Goal: Find specific page/section: Find specific page/section

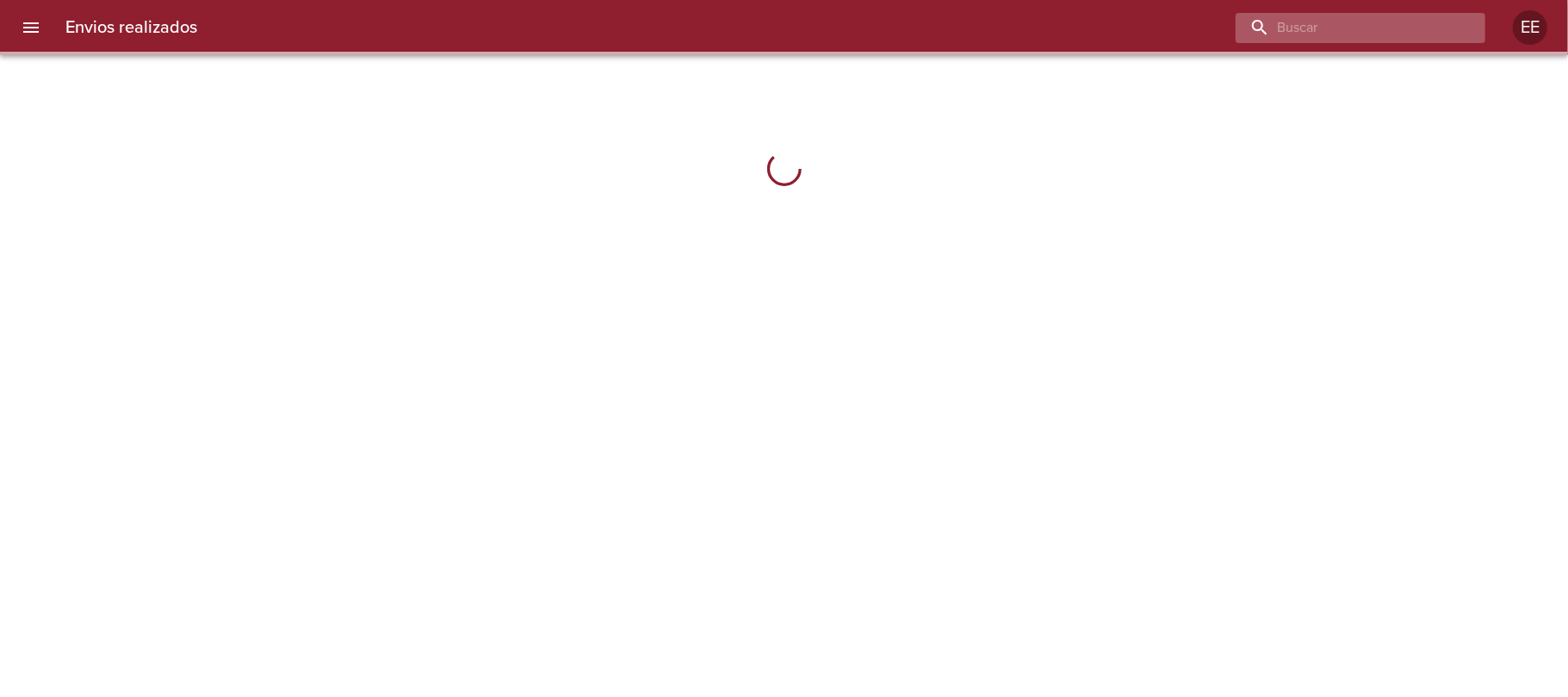
click at [1391, 34] on input "buscar" at bounding box center [1346, 29] width 221 height 31
type input "zamarian"
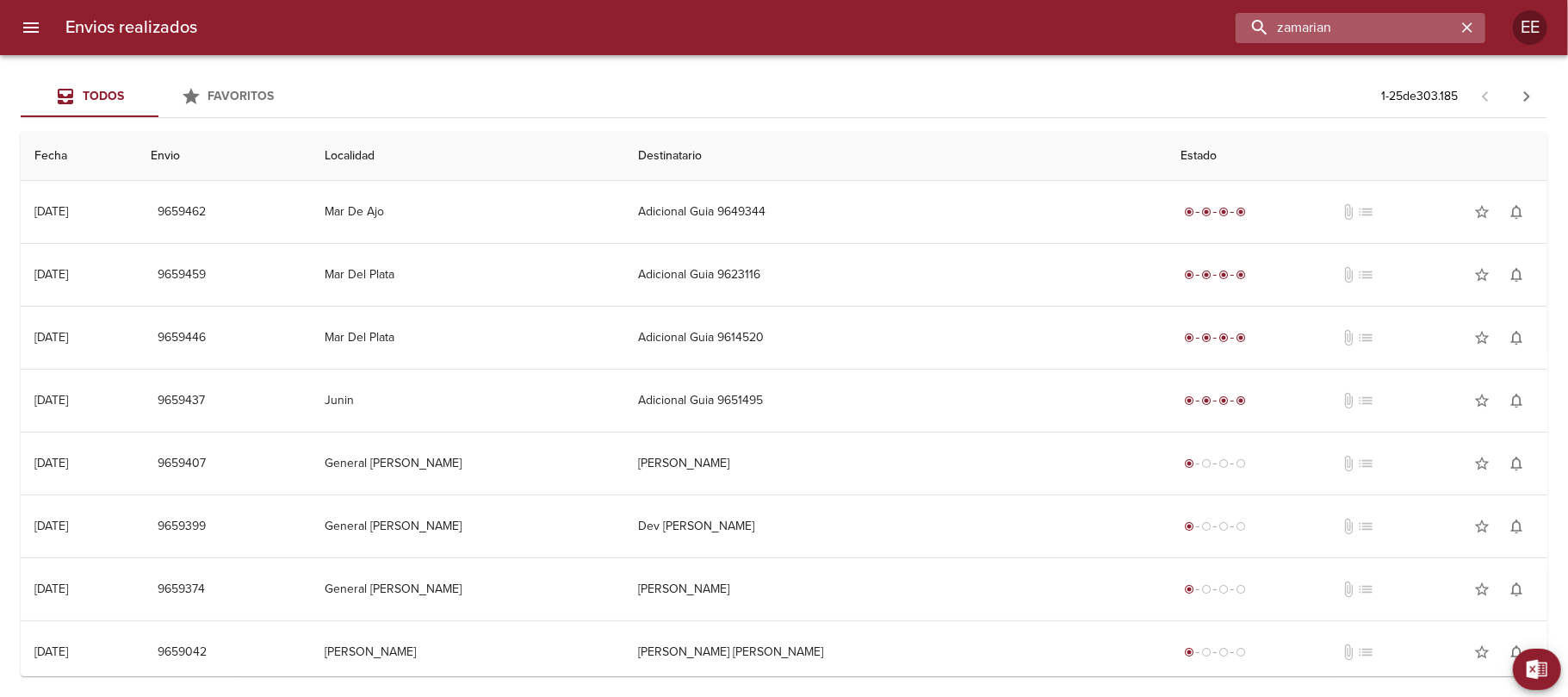
click at [1382, 29] on input "zamarian" at bounding box center [1346, 29] width 221 height 31
click at [1412, 32] on input "buscar" at bounding box center [1346, 29] width 221 height 31
paste input "Javier Gonzalo Barzo"
type input "Javier Gonzalo Barzo"
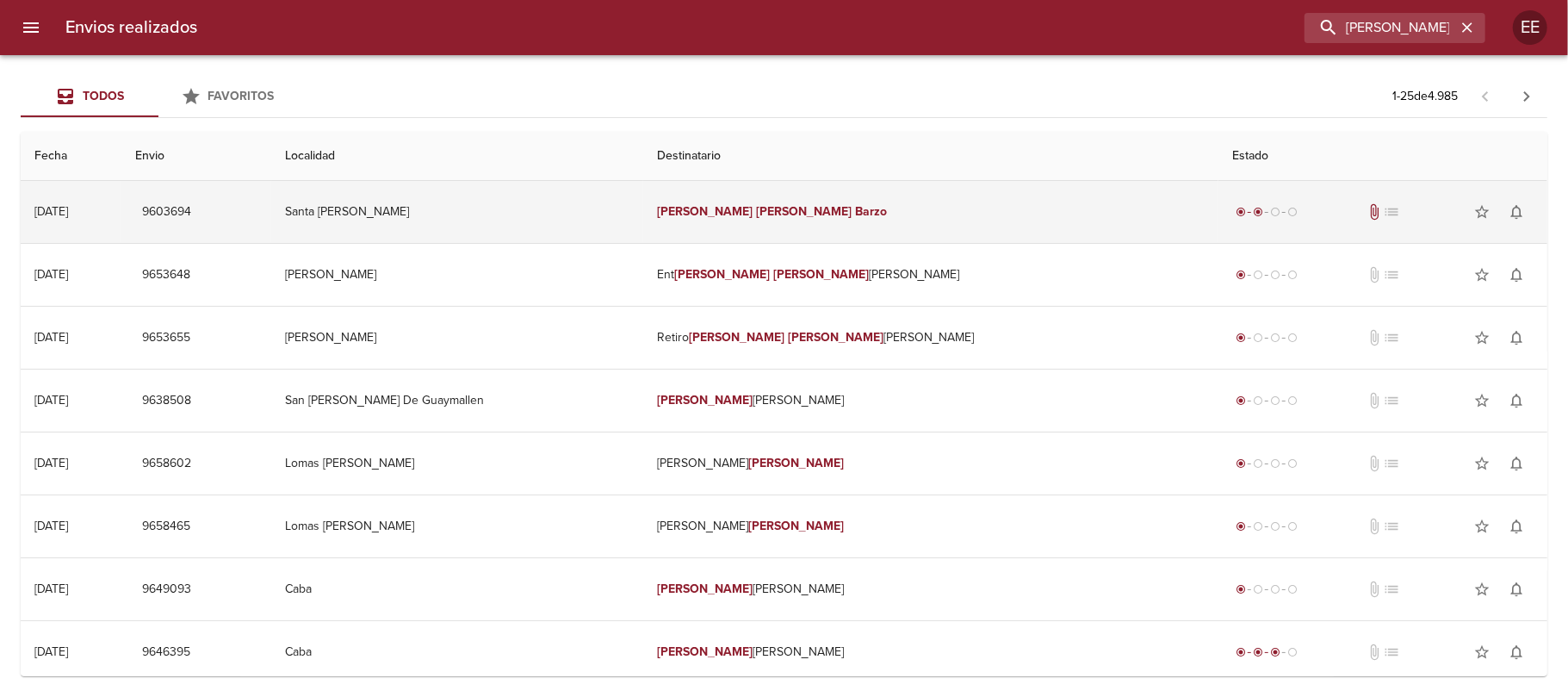
click at [807, 211] on em "Gonzalo" at bounding box center [804, 211] width 95 height 14
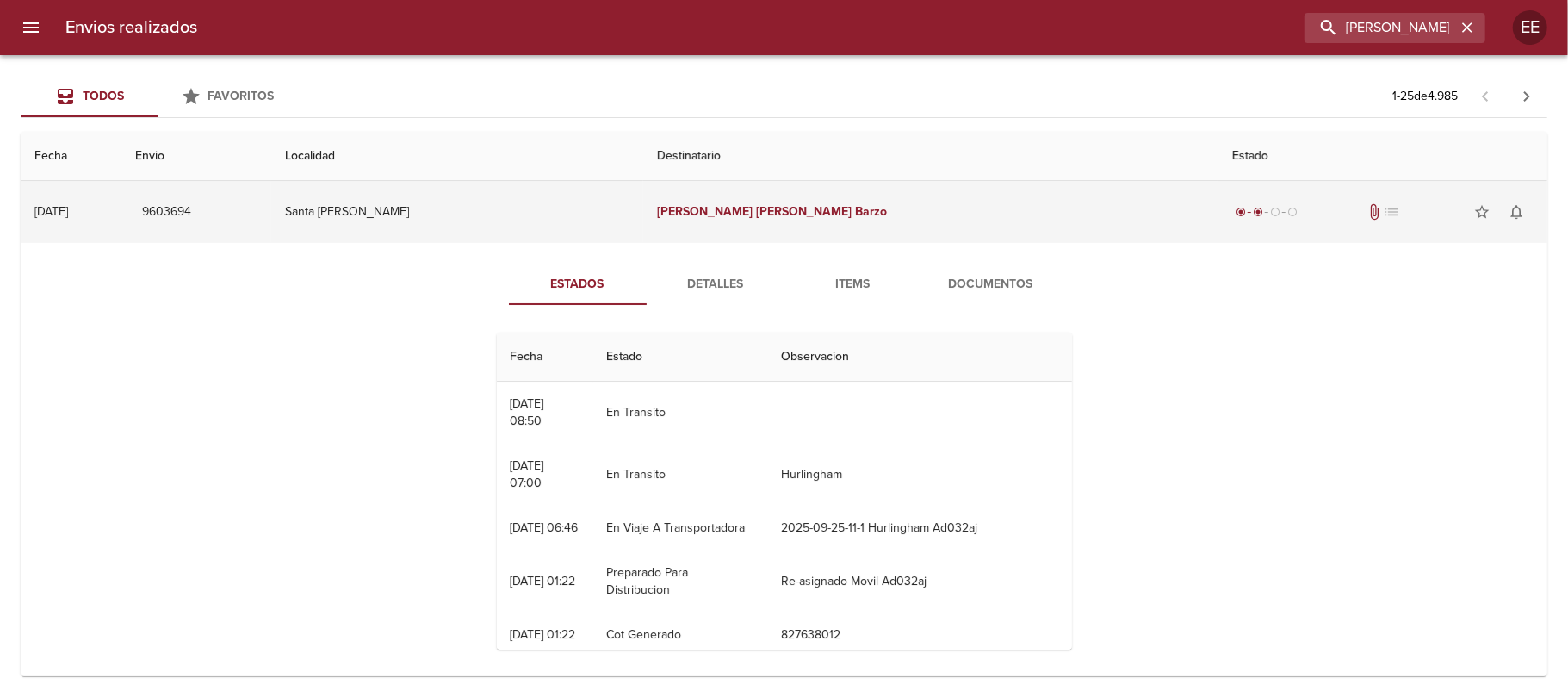
click at [807, 211] on em "Gonzalo" at bounding box center [804, 211] width 95 height 14
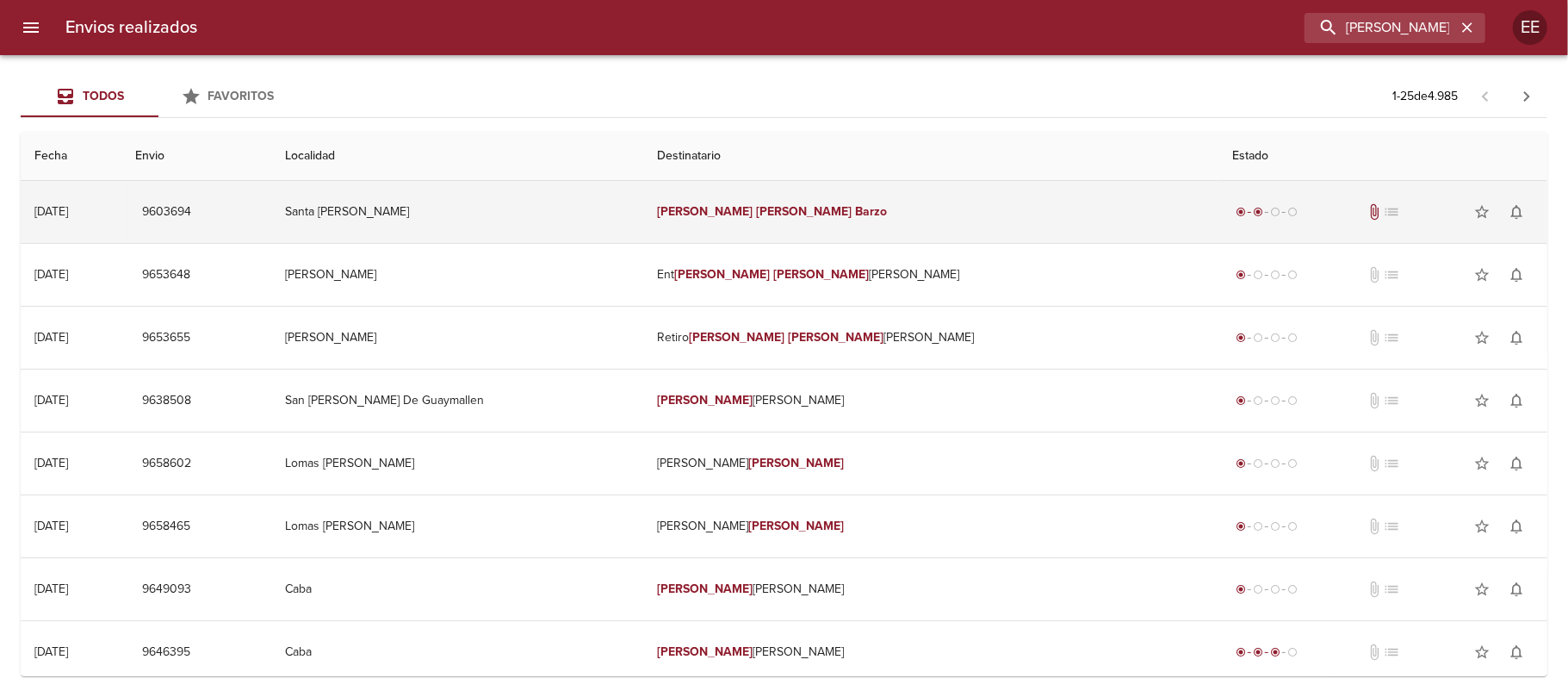
click at [807, 211] on em "Gonzalo" at bounding box center [804, 211] width 95 height 14
